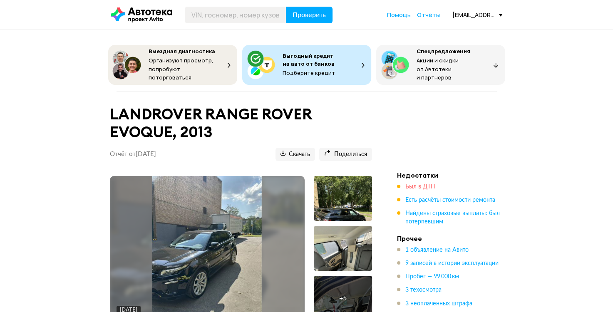
click at [422, 184] on span "Был в ДТП" at bounding box center [420, 187] width 30 height 6
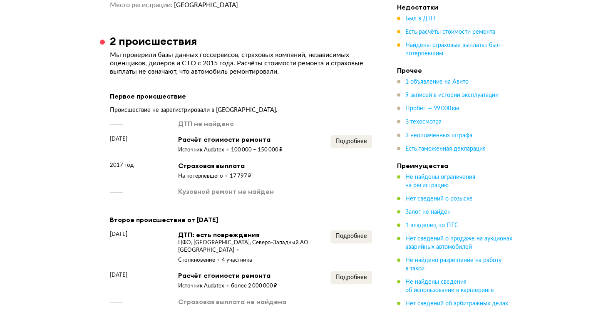
scroll to position [1027, 0]
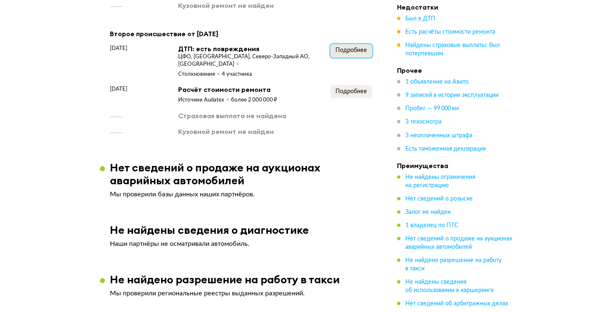
click at [350, 49] on span "Подробнее" at bounding box center [351, 50] width 32 height 6
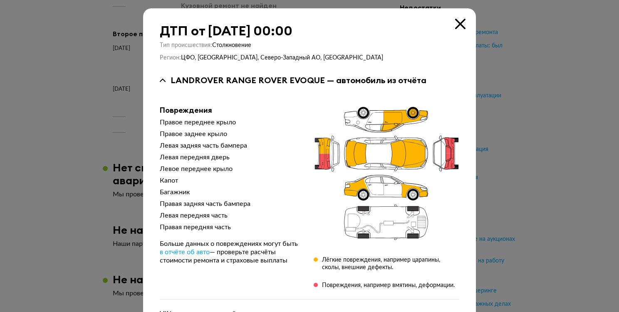
click at [527, 75] on div at bounding box center [309, 156] width 619 height 312
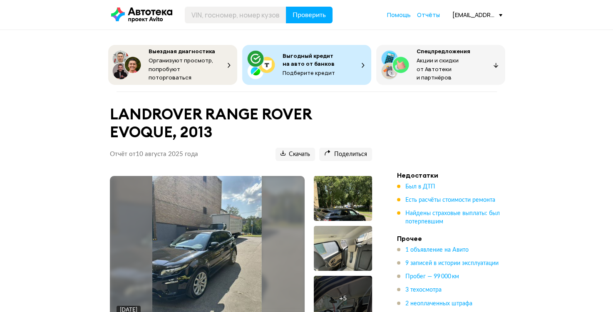
drag, startPoint x: 452, startPoint y: 19, endPoint x: 514, endPoint y: 36, distance: 64.2
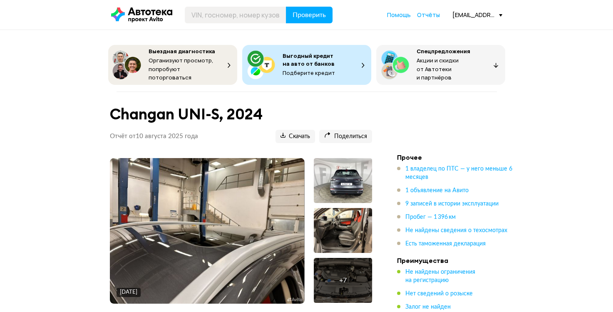
click at [250, 193] on img at bounding box center [207, 231] width 194 height 146
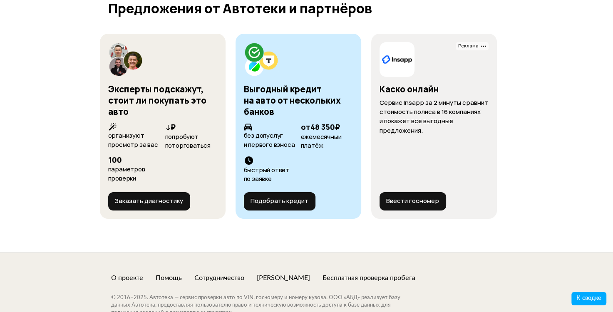
scroll to position [3138, 0]
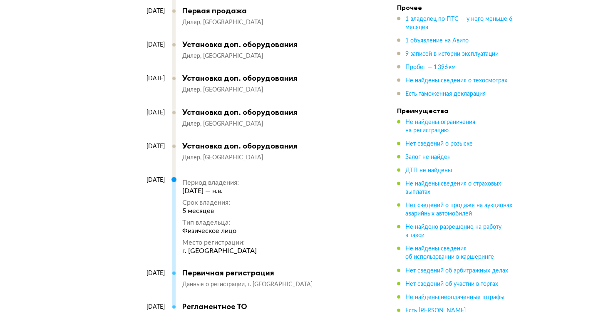
click at [365, 73] on div "5 декабря 2024 Пробег км Таможенные сведения Данные о таможенном оформлении 17 …" at bounding box center [241, 120] width 262 height 404
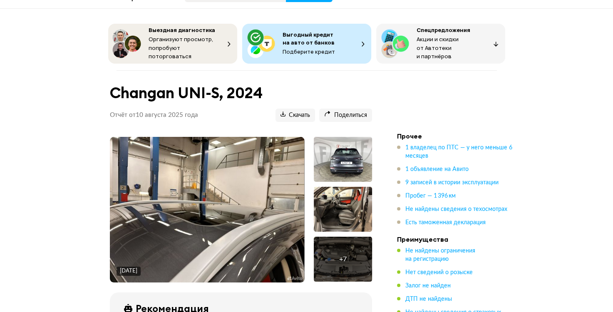
scroll to position [0, 0]
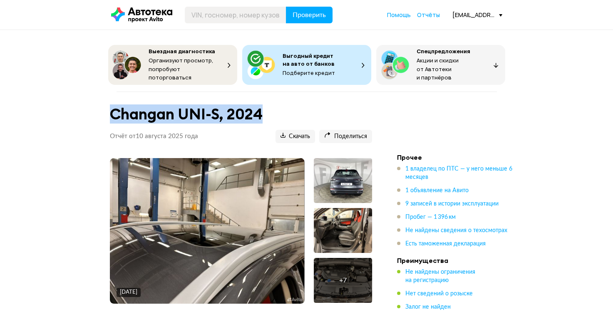
drag, startPoint x: 142, startPoint y: 112, endPoint x: 275, endPoint y: 113, distance: 132.8
drag, startPoint x: 275, startPoint y: 113, endPoint x: 314, endPoint y: 107, distance: 39.5
click at [310, 109] on h1 "Changan UNI-S, 2024" at bounding box center [241, 114] width 262 height 18
click at [322, 102] on header "Changan UNI-S, 2024 Отчёт от 10 августа 2025 года Ccылка на отчёт скопирована С…" at bounding box center [241, 122] width 262 height 41
